Goal: Transaction & Acquisition: Register for event/course

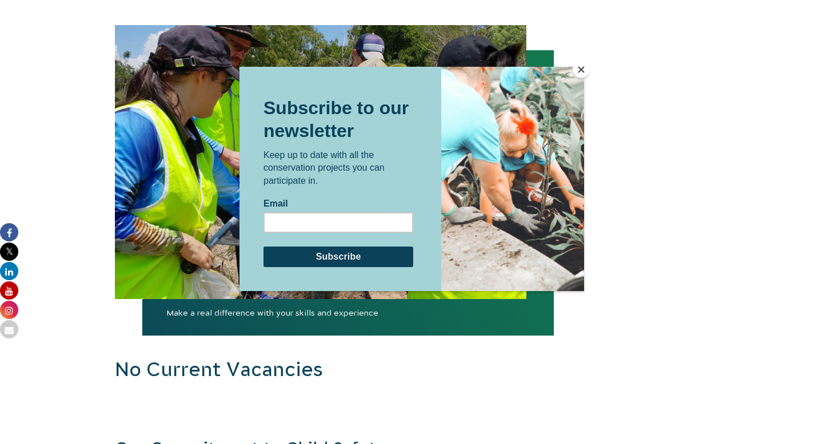
click at [140, 299] on div at bounding box center [411, 222] width 823 height 444
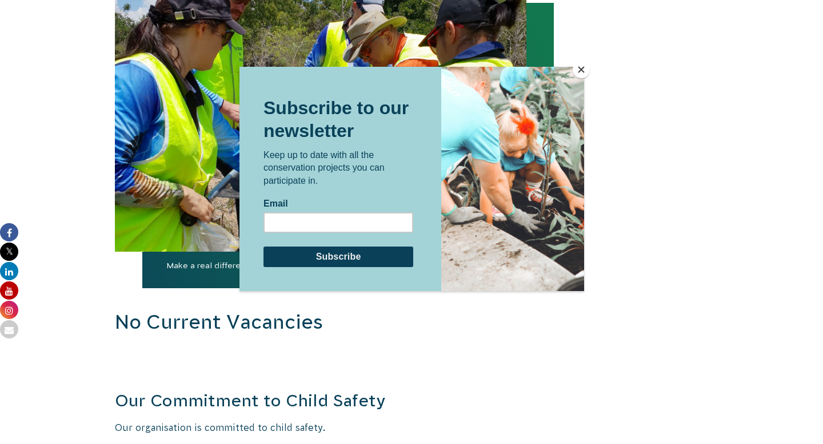
scroll to position [1280, 0]
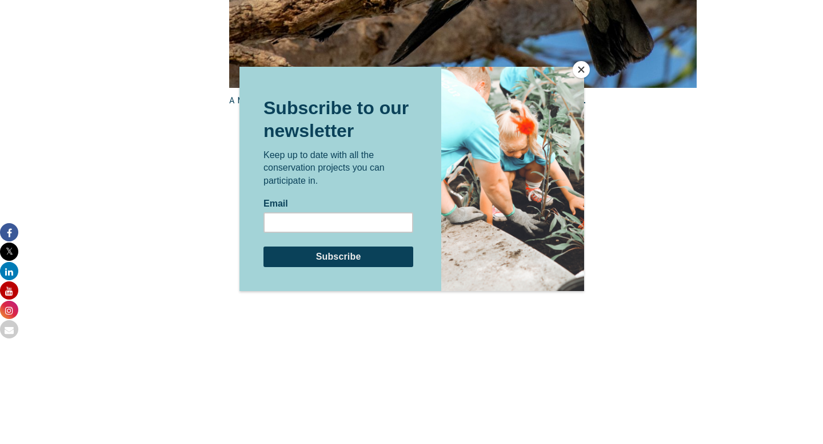
scroll to position [2038, 0]
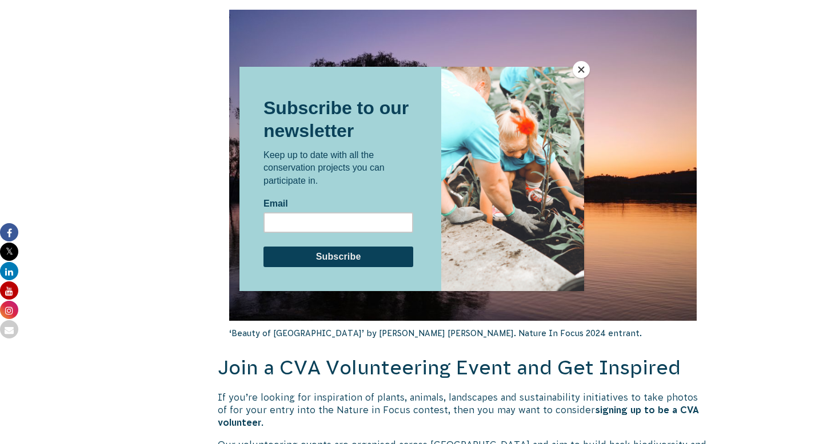
click at [583, 66] on button "Close" at bounding box center [580, 69] width 17 height 17
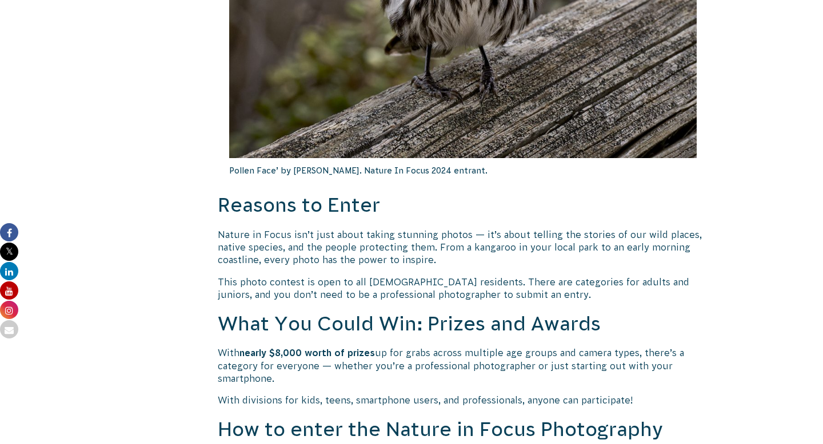
scroll to position [853, 0]
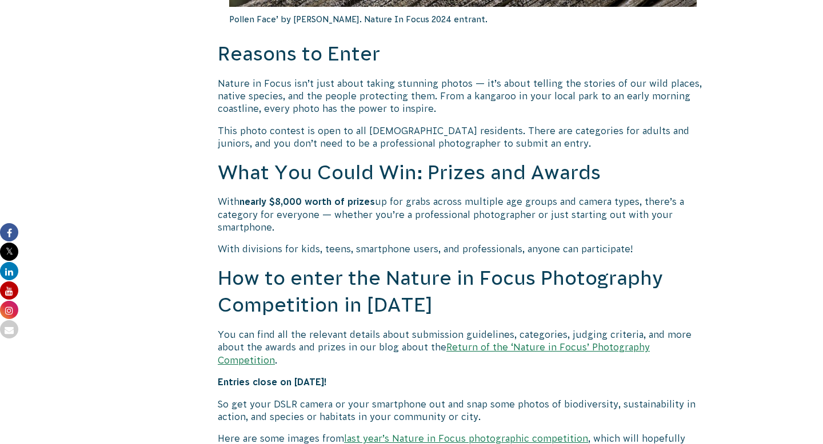
click at [495, 349] on link "Return of the ‘Nature in Focus’ Photography Competition" at bounding box center [434, 353] width 432 height 23
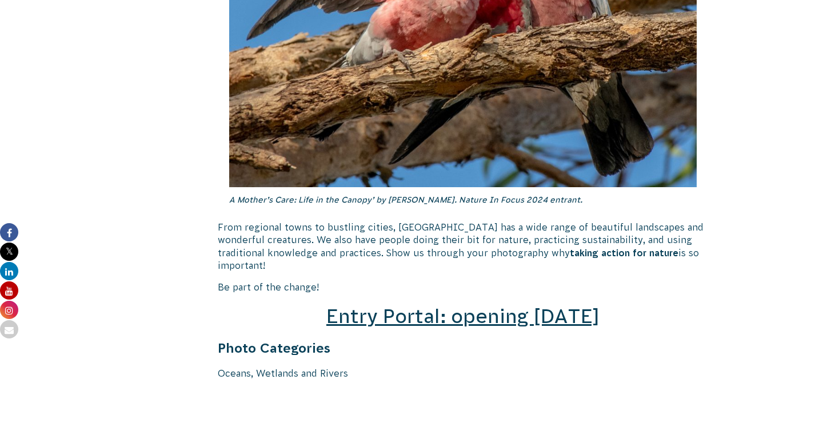
scroll to position [1670, 0]
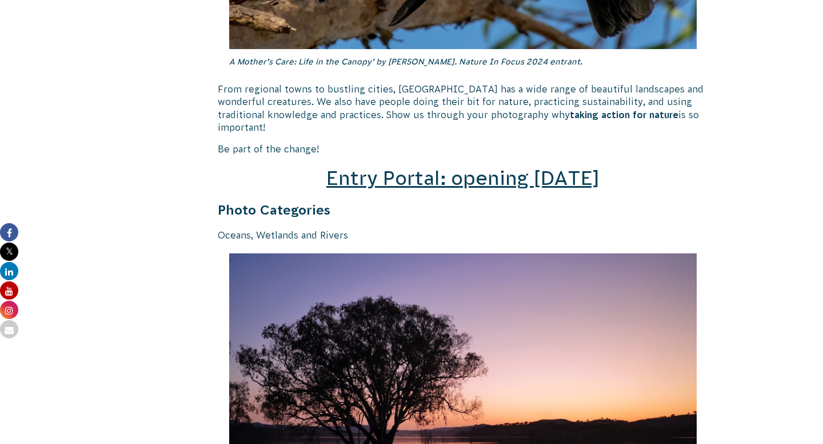
click at [449, 167] on span "Entry Portal: opening July 4" at bounding box center [462, 178] width 273 height 22
